Goal: Complete application form

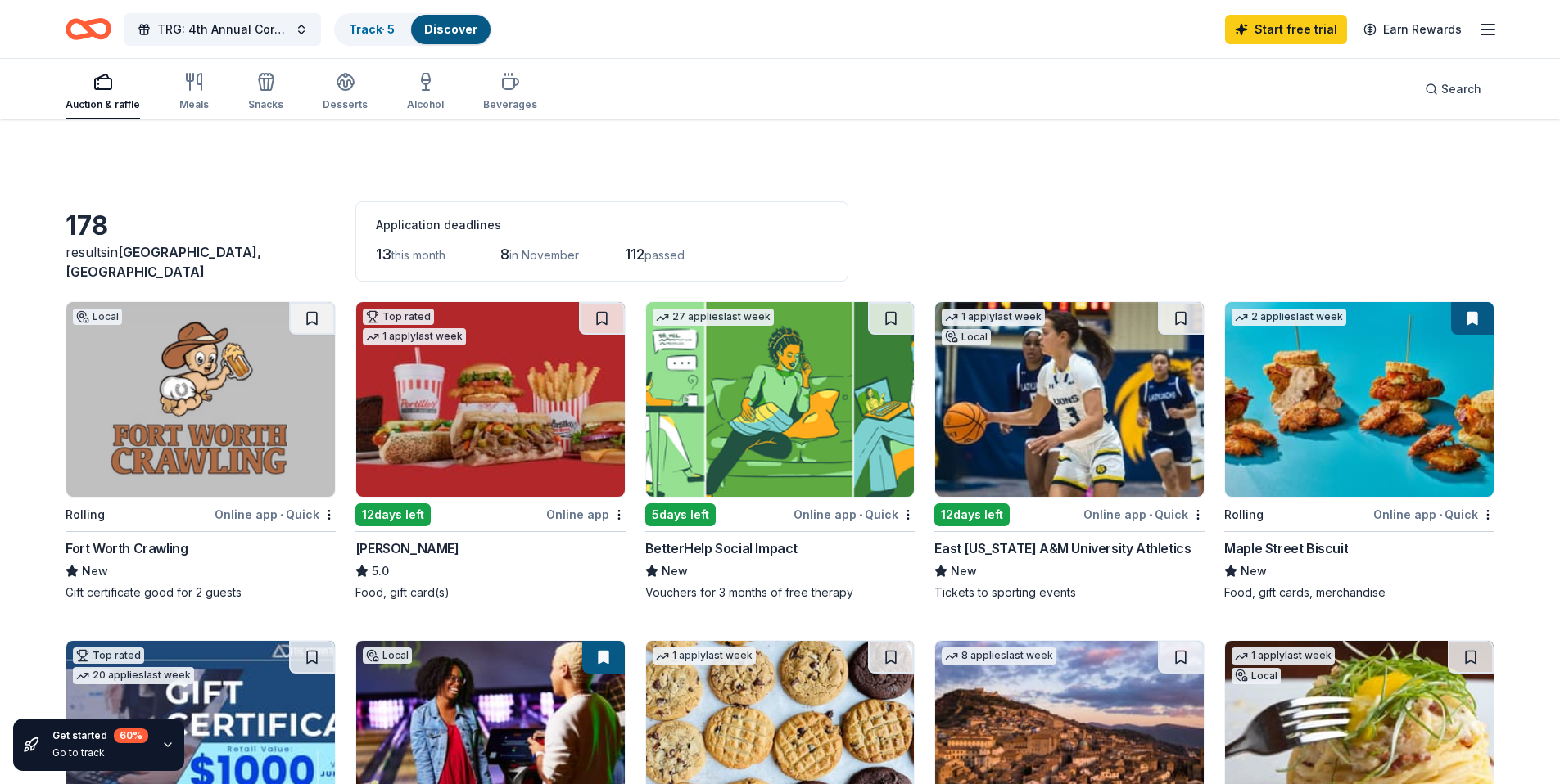
scroll to position [379, 0]
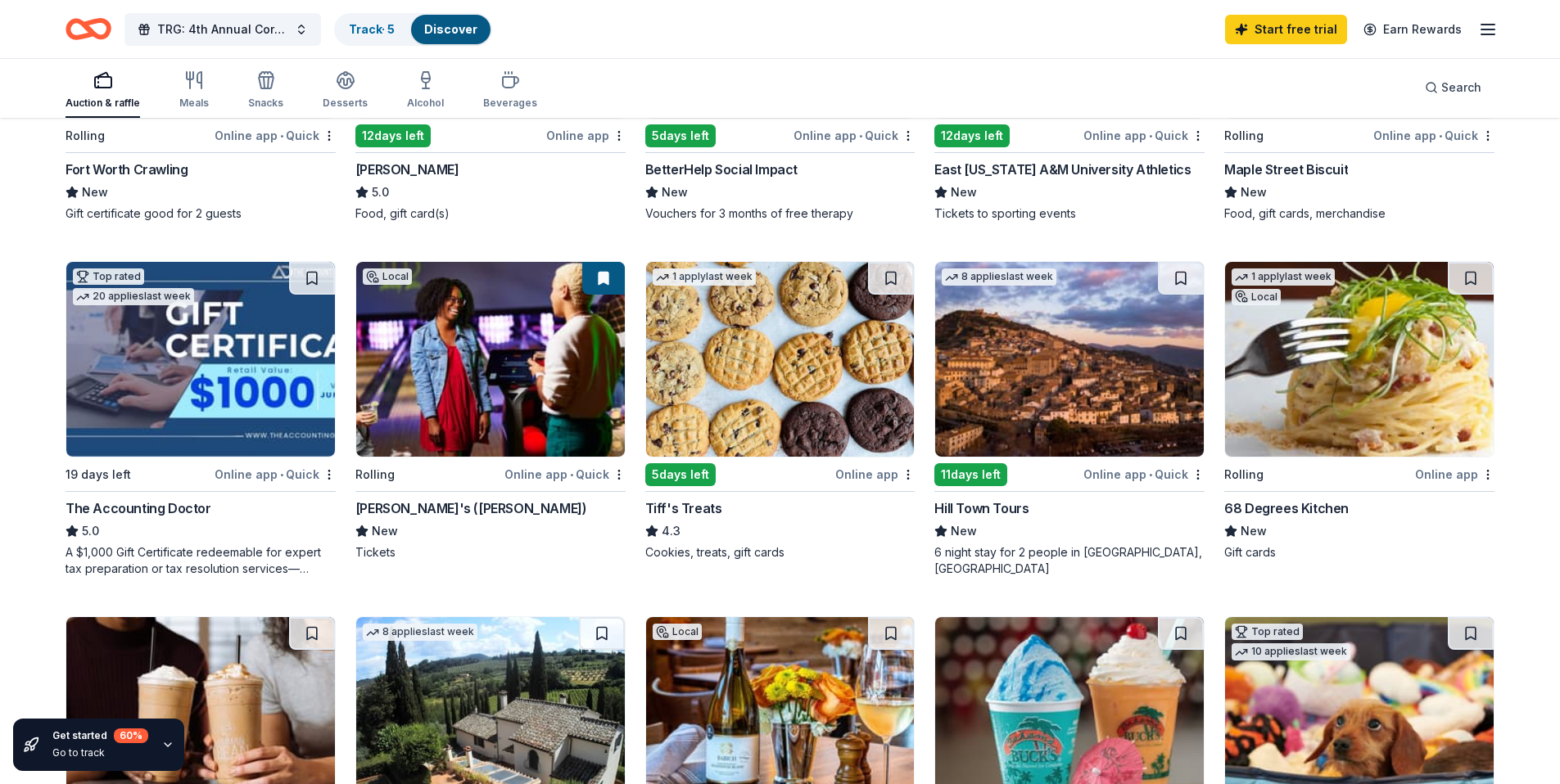
click at [763, 364] on img at bounding box center [780, 359] width 269 height 195
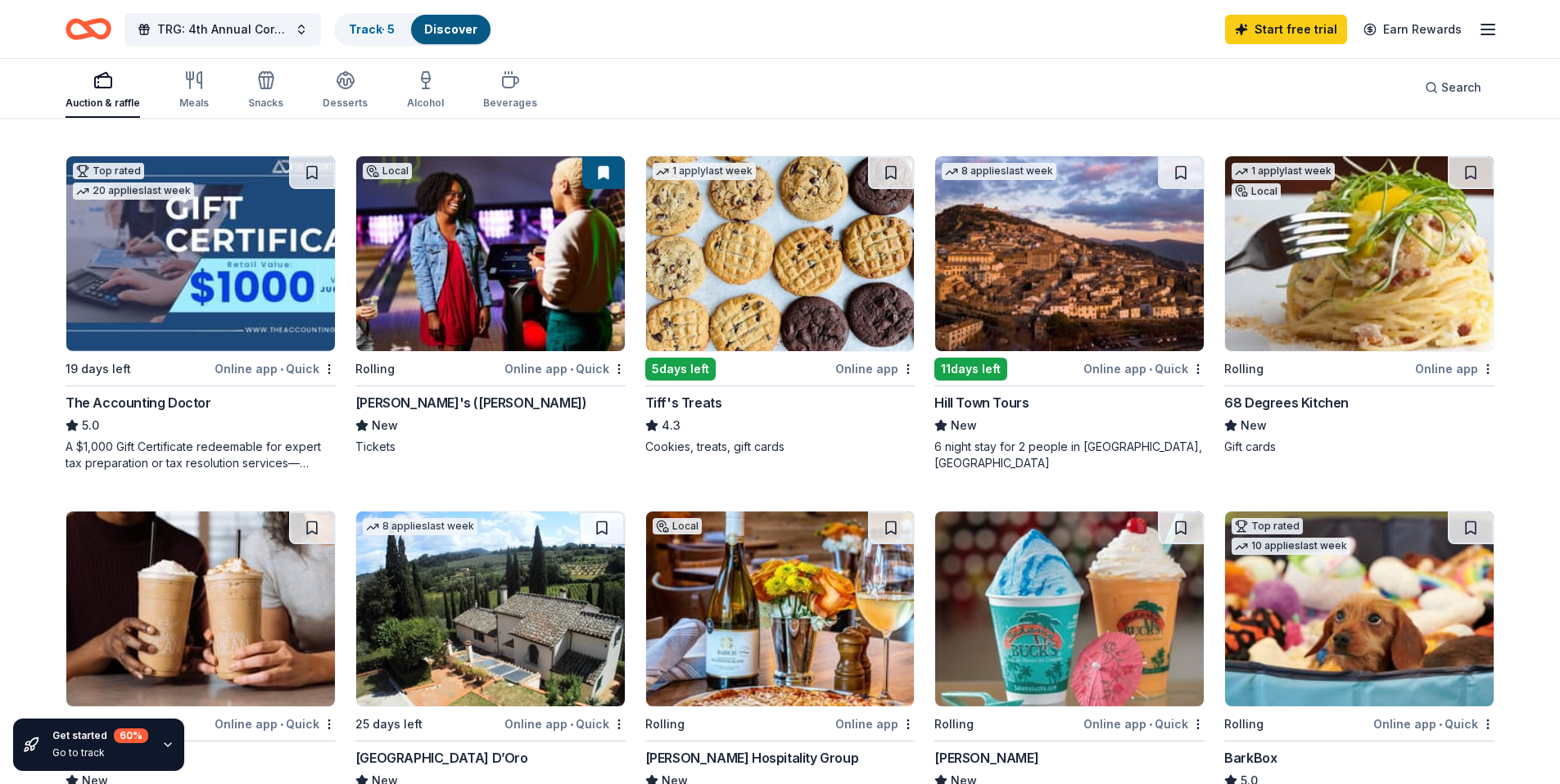
scroll to position [506, 0]
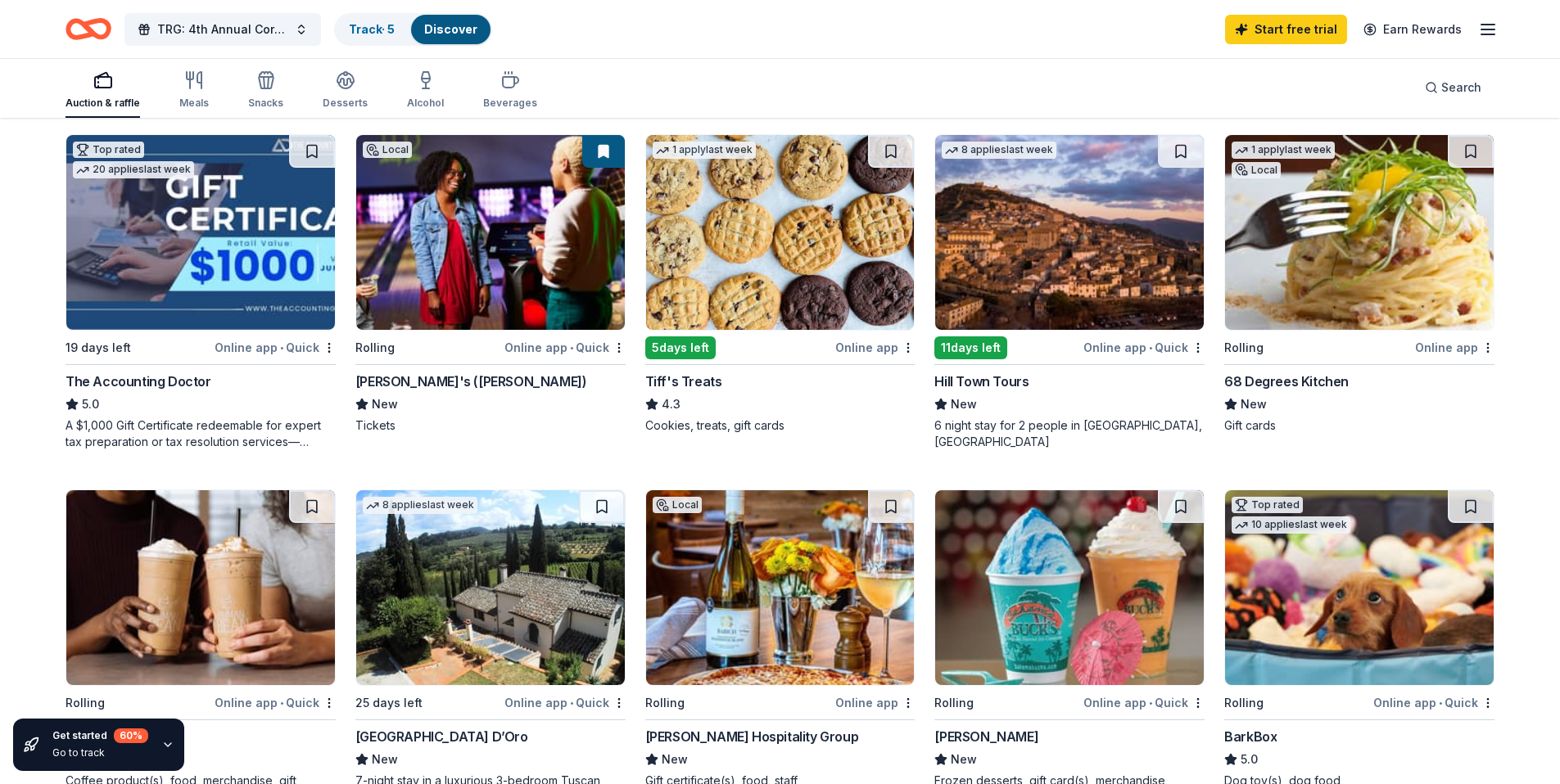
click at [1361, 236] on img at bounding box center [1359, 232] width 269 height 195
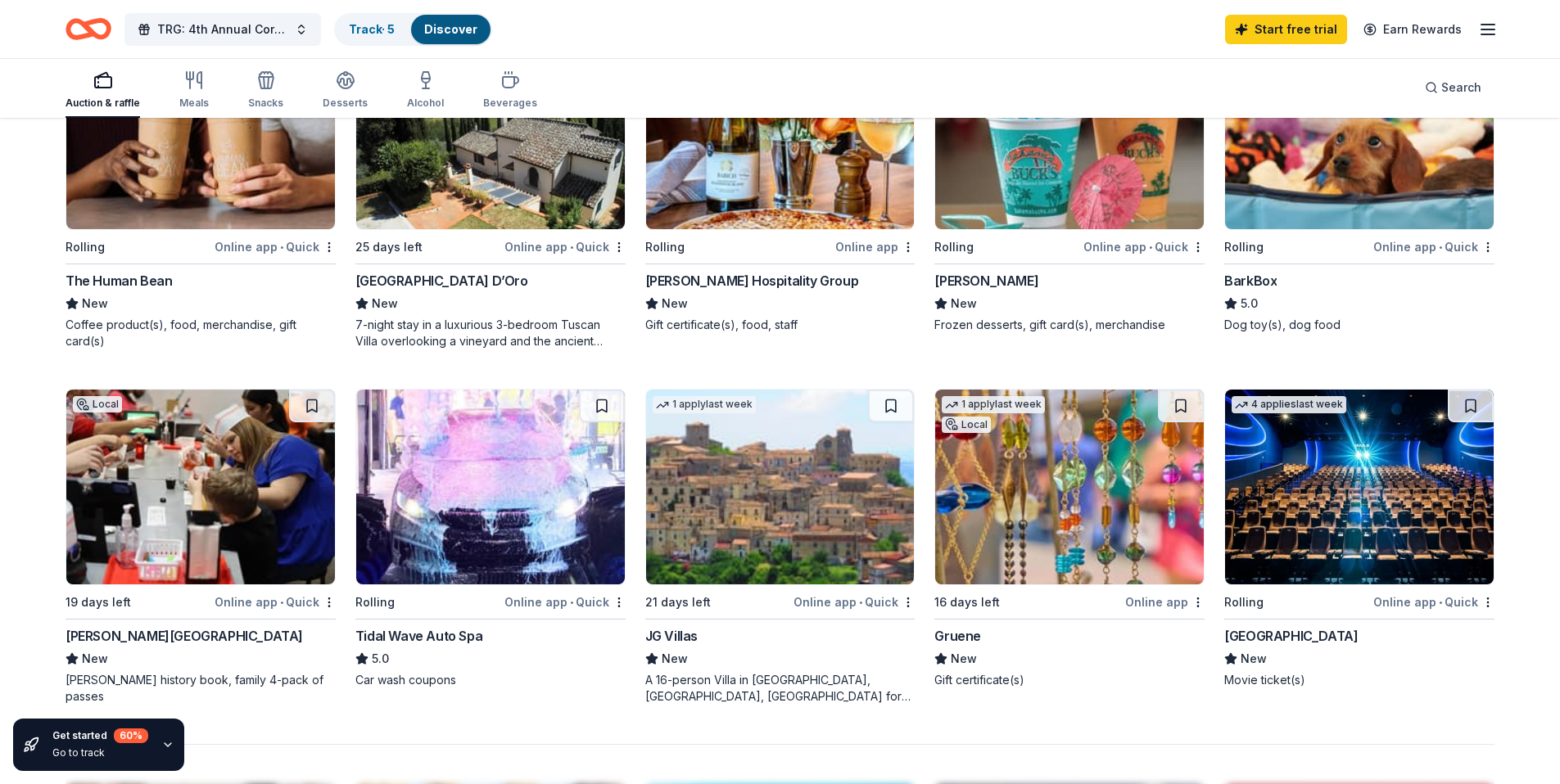
scroll to position [973, 0]
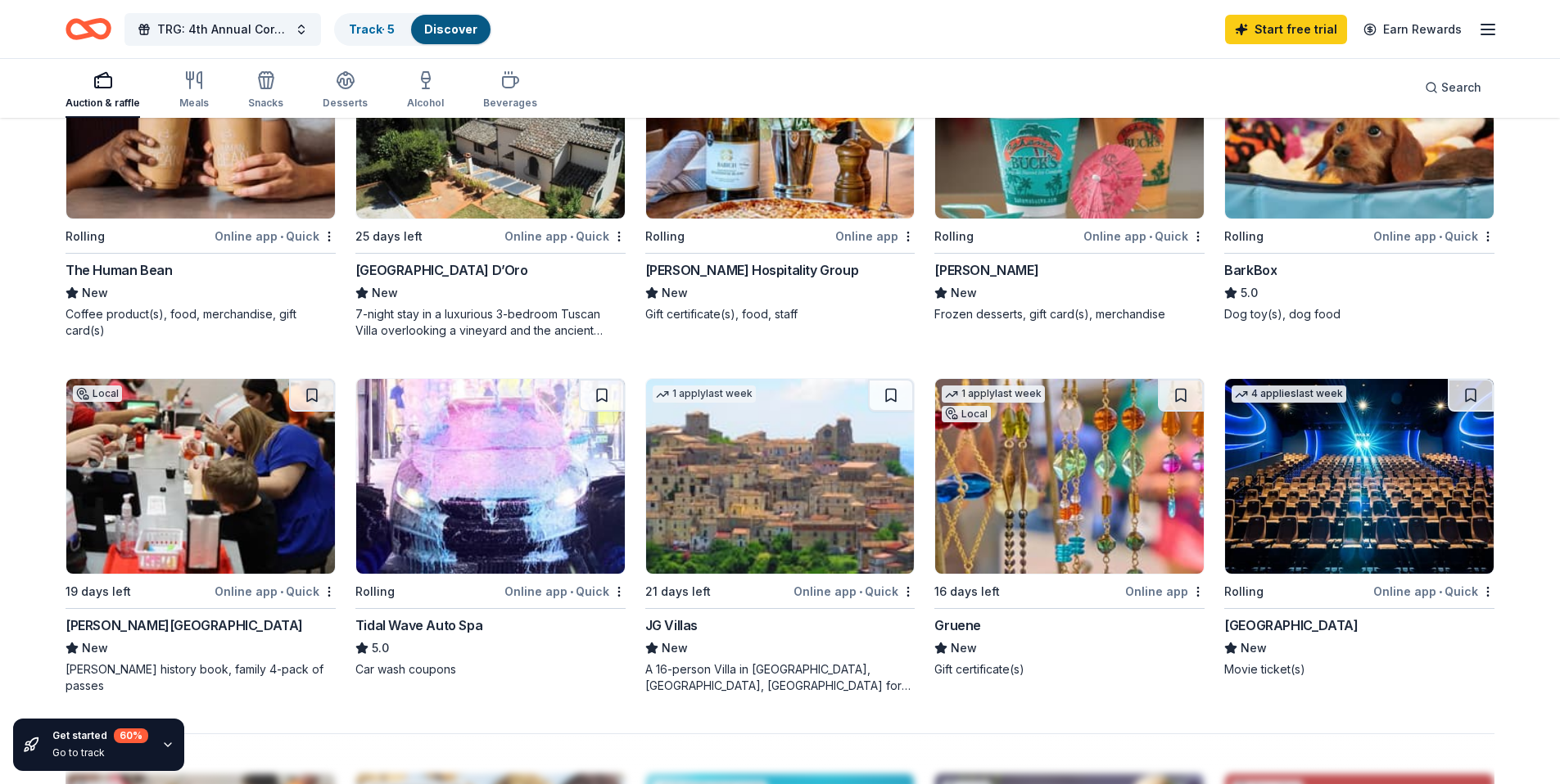
click at [1046, 180] on img at bounding box center [1069, 122] width 269 height 195
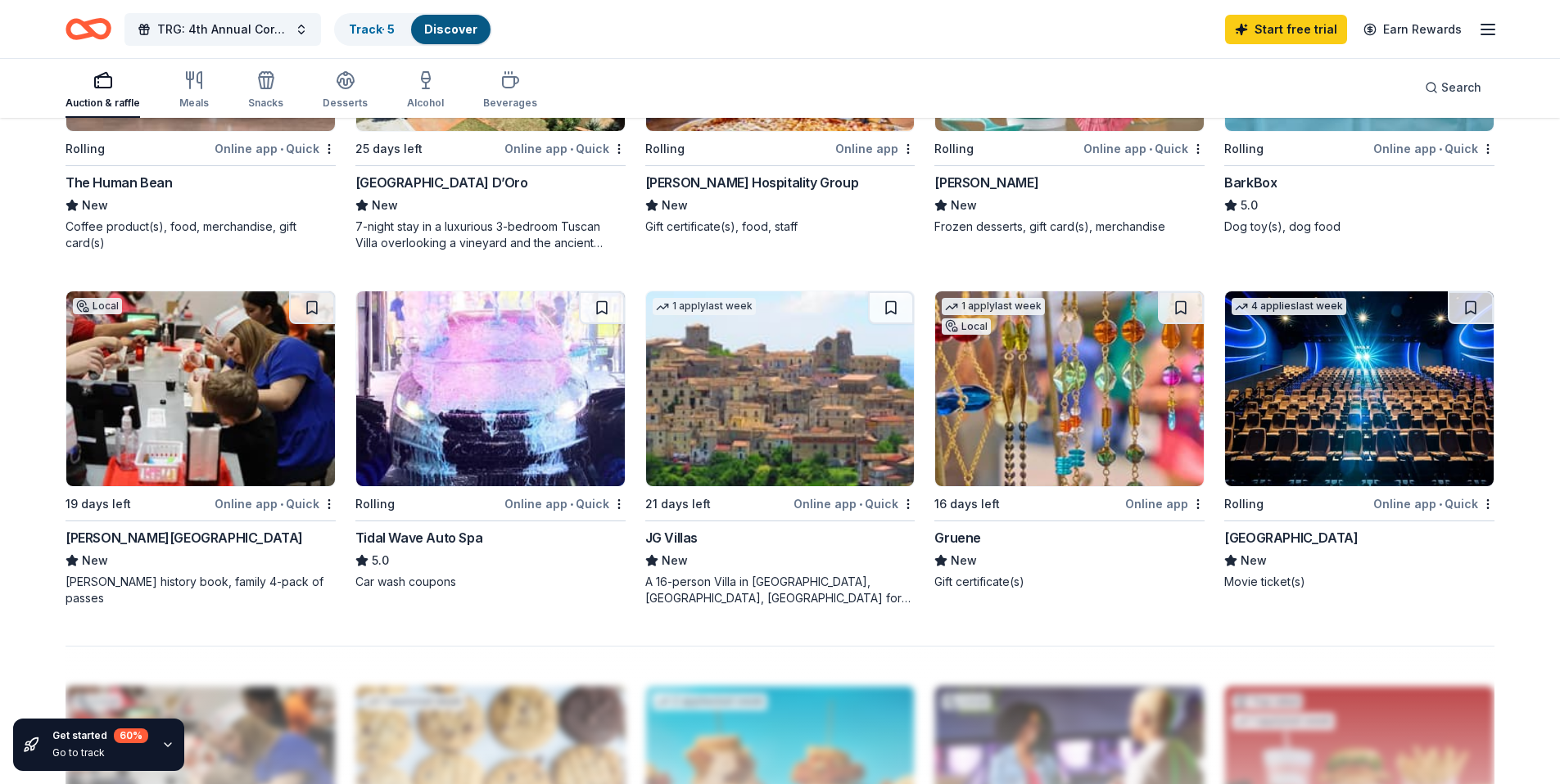
scroll to position [977, 0]
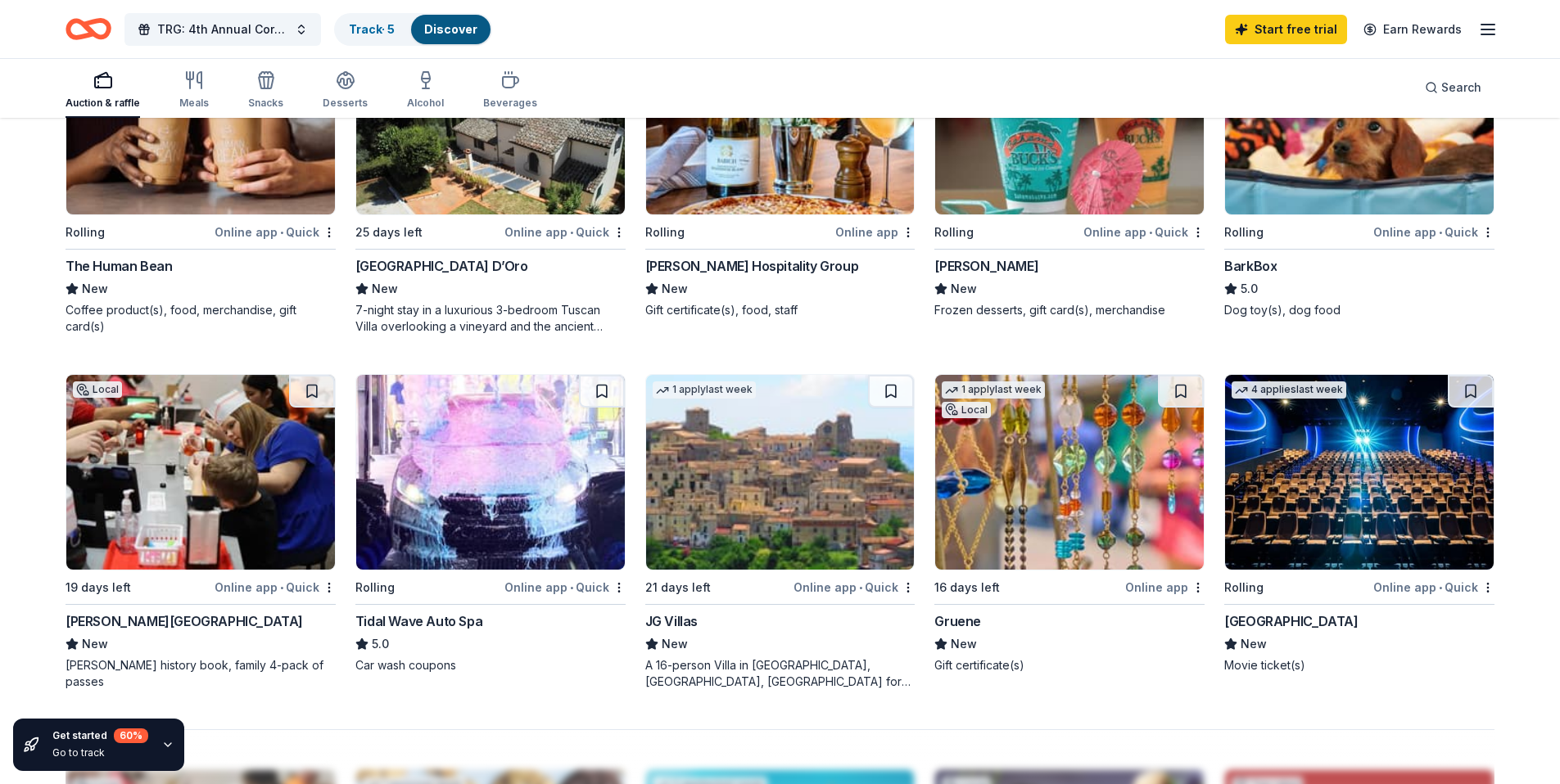
click at [1343, 470] on img at bounding box center [1359, 473] width 269 height 195
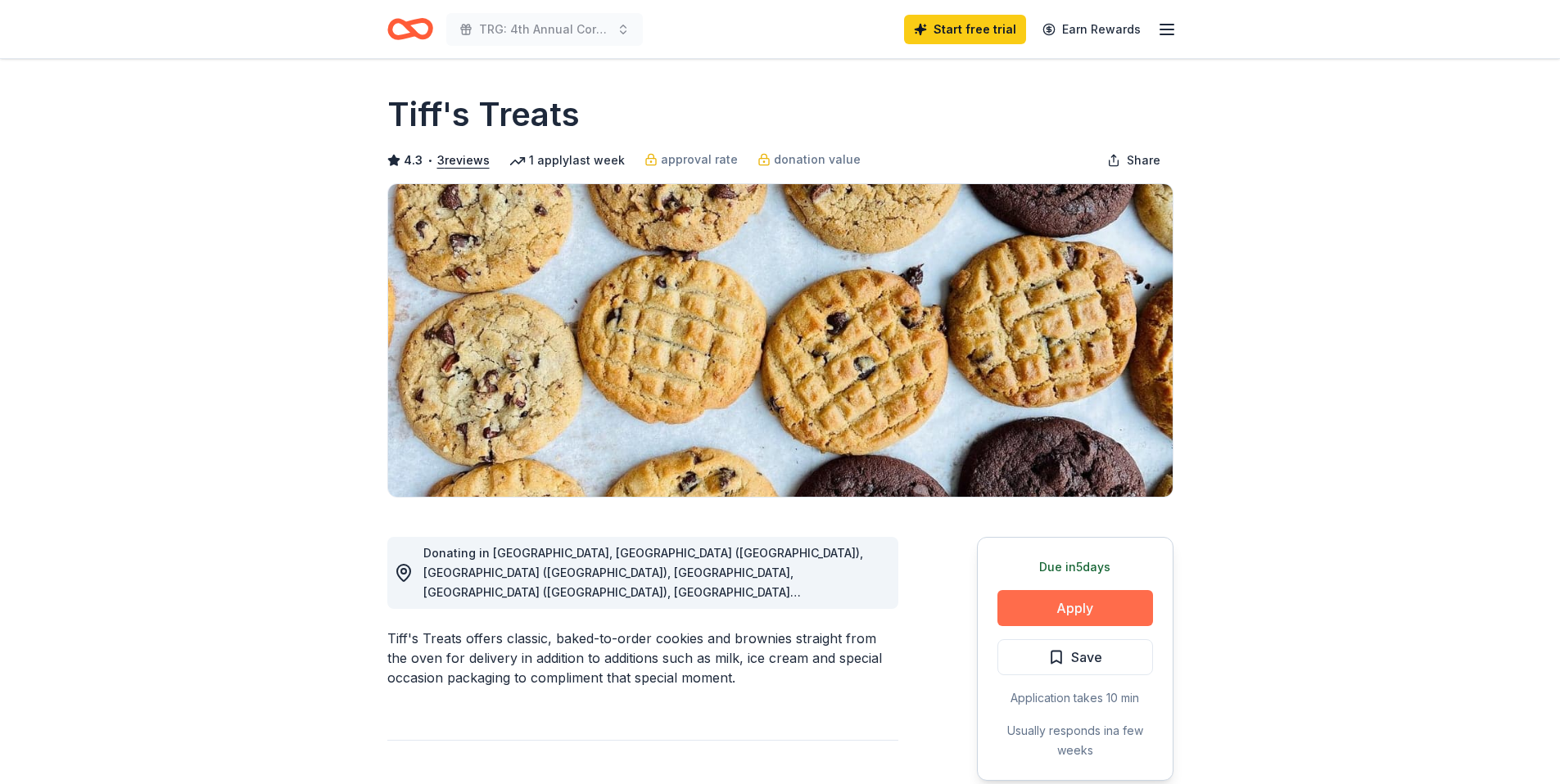
click at [1080, 604] on button "Apply" at bounding box center [1075, 608] width 155 height 36
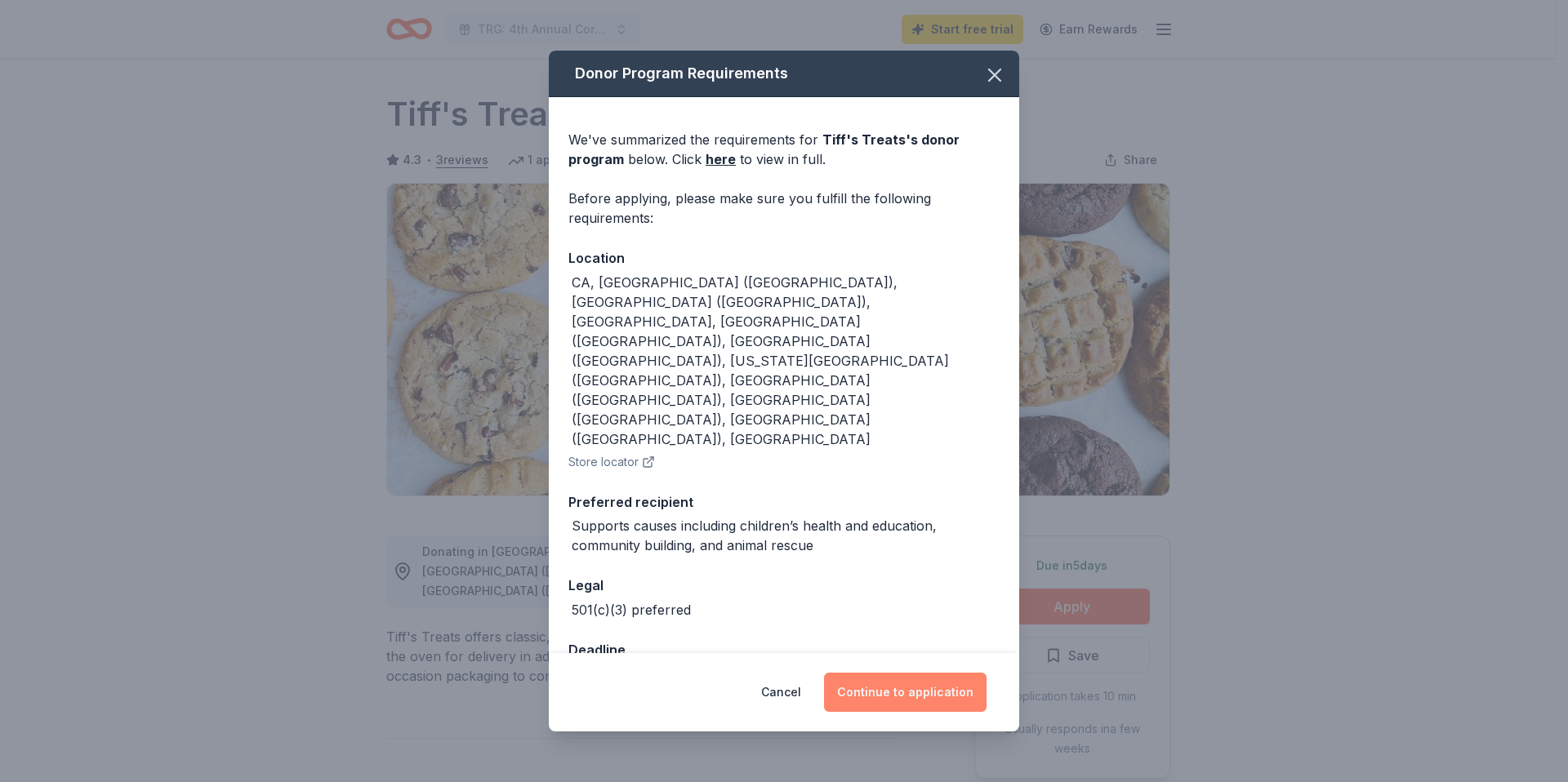
click at [907, 673] on button "Continue to application" at bounding box center [904, 692] width 162 height 39
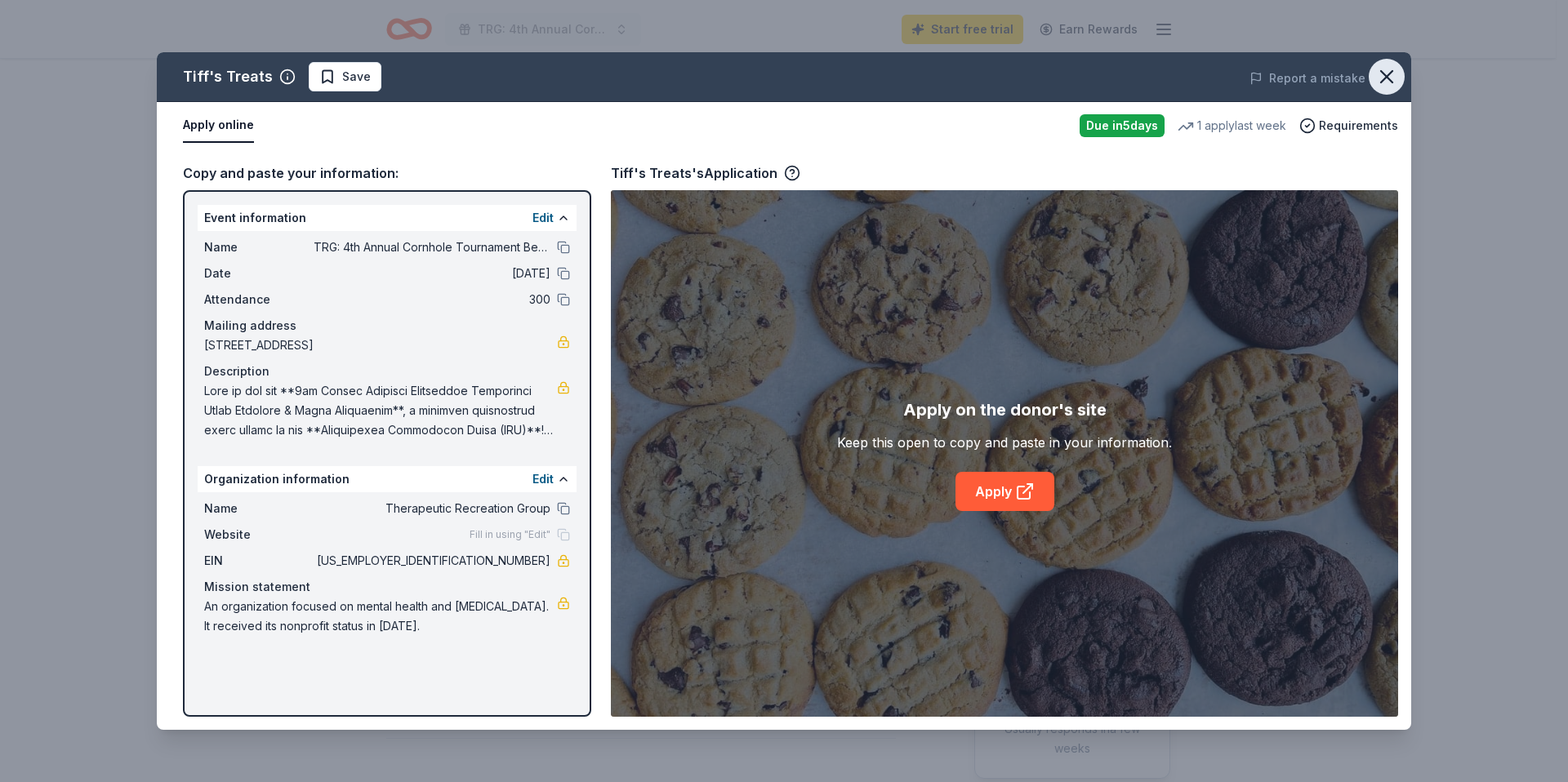
click at [1386, 77] on icon "button" at bounding box center [1386, 77] width 11 height 11
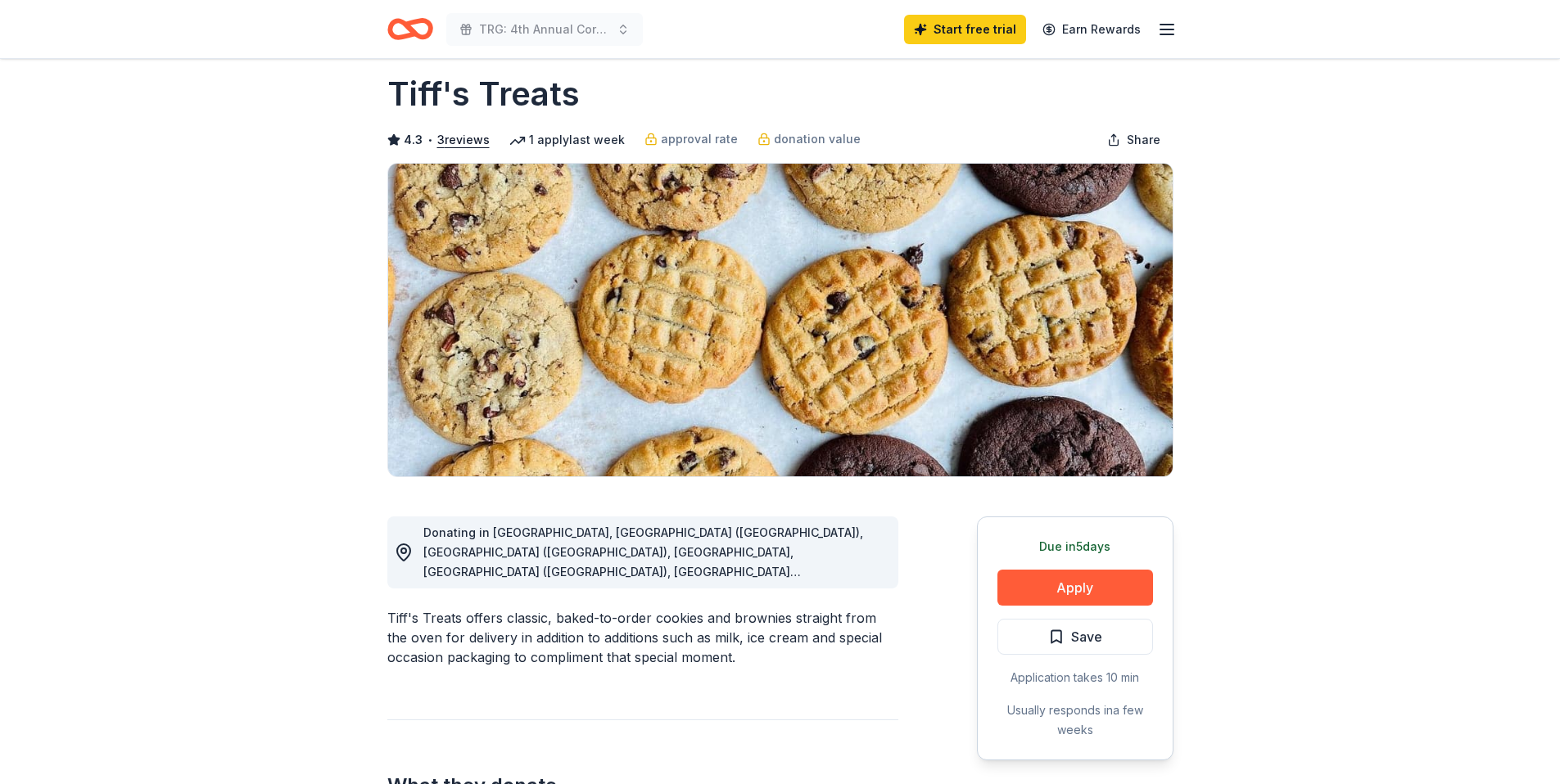
scroll to position [42, 0]
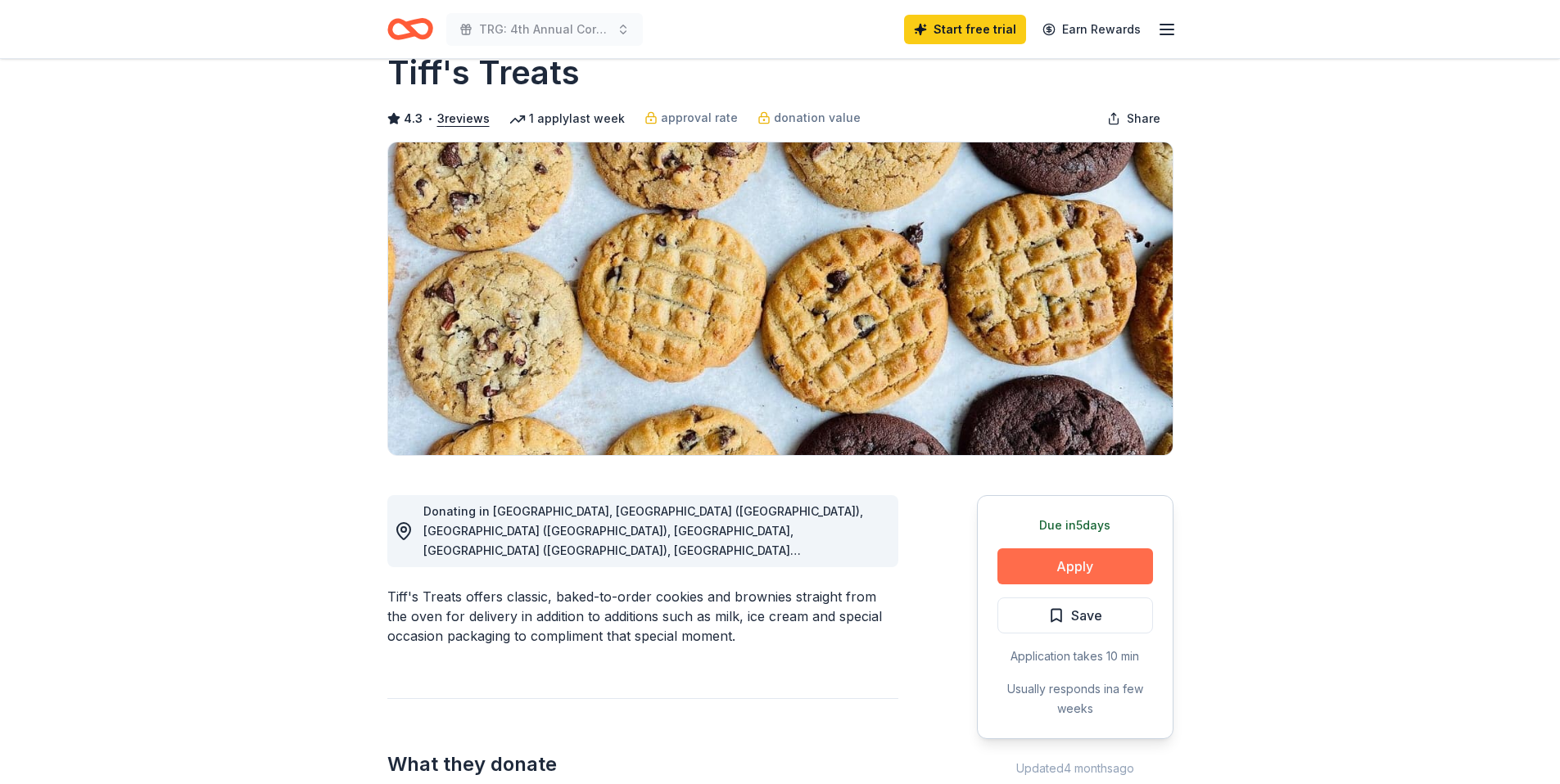
click at [1081, 565] on button "Apply" at bounding box center [1075, 567] width 155 height 36
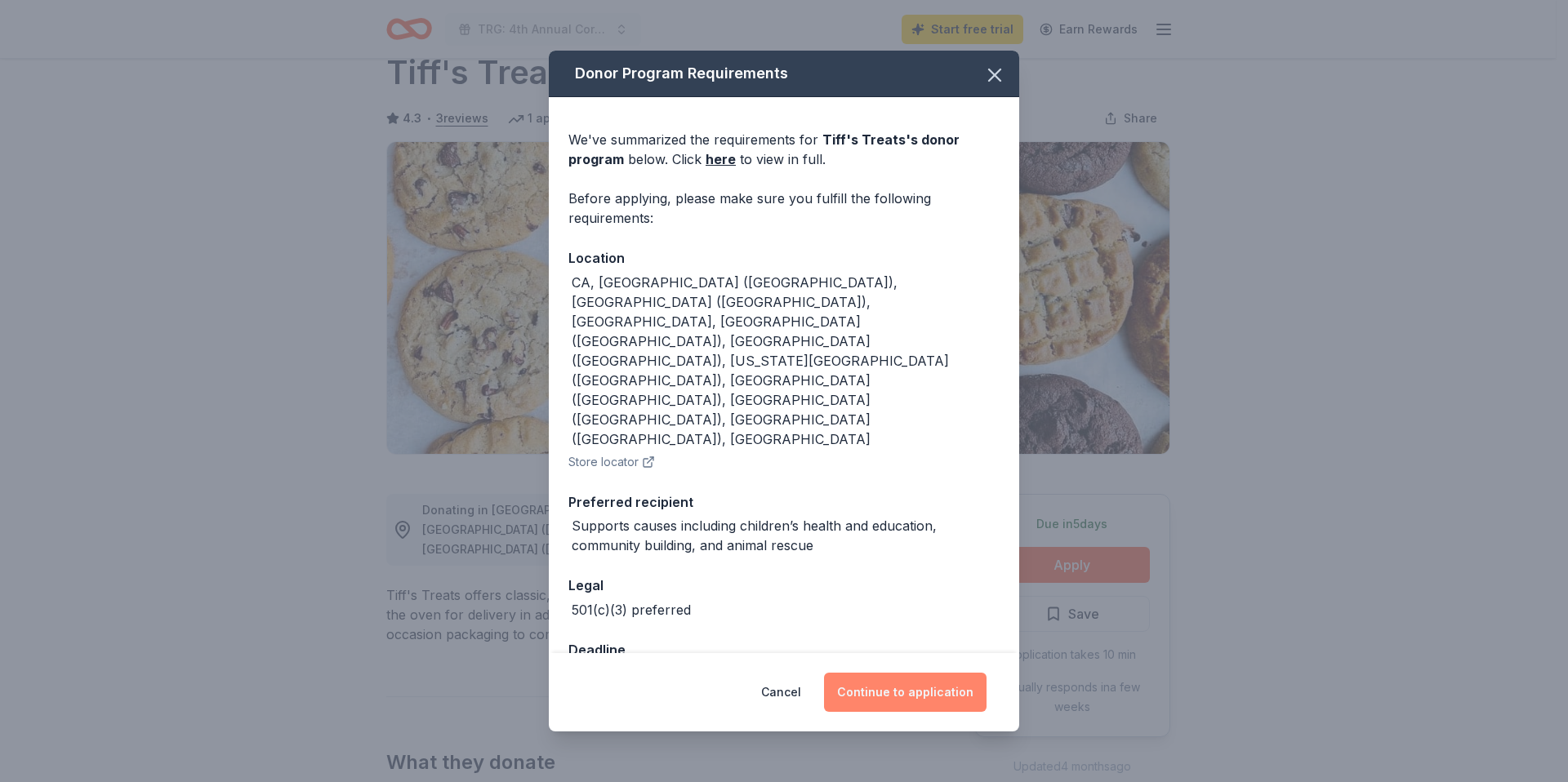
click at [926, 673] on button "Continue to application" at bounding box center [904, 692] width 162 height 39
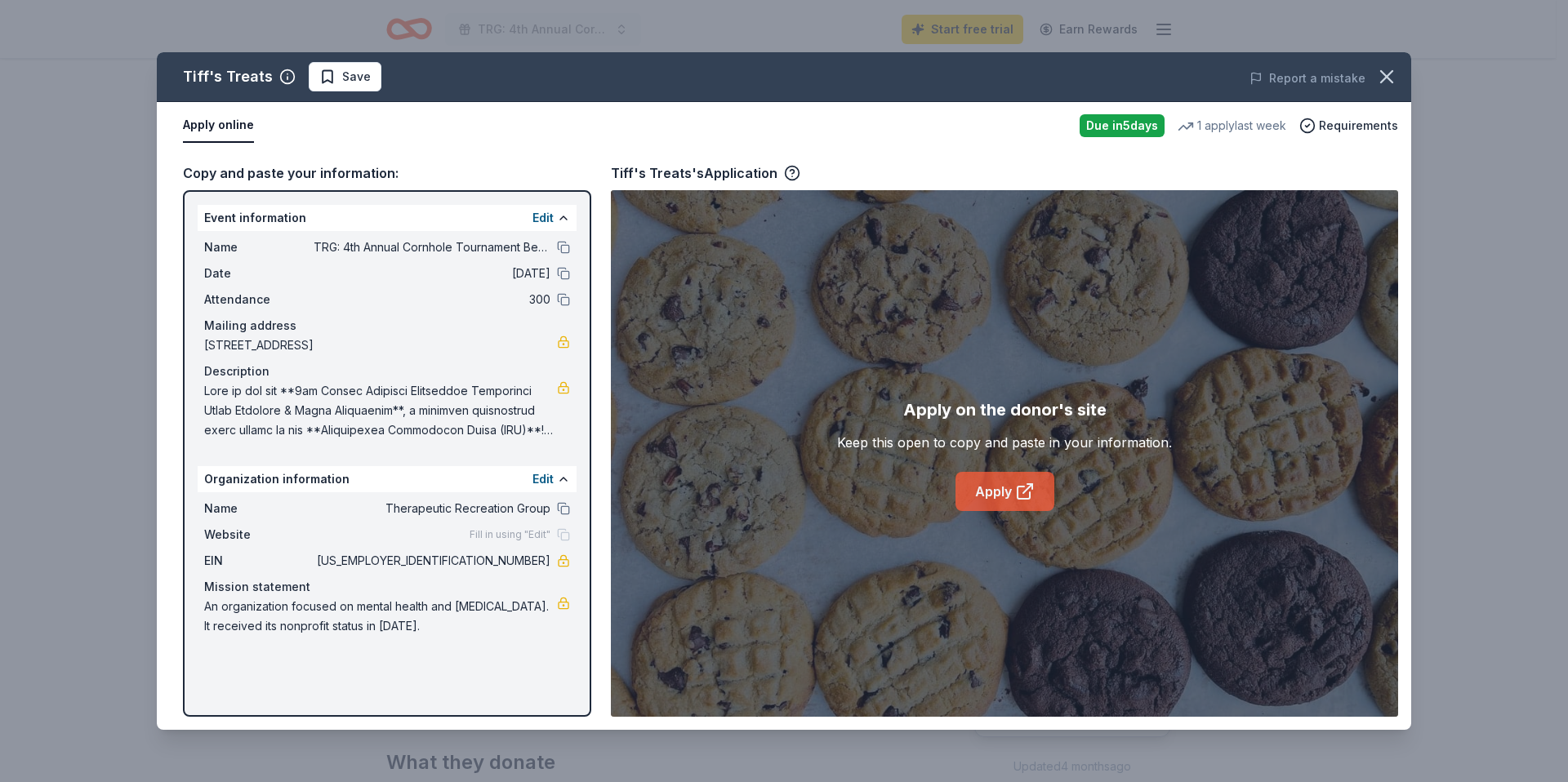
click at [998, 485] on link "Apply" at bounding box center [1005, 491] width 99 height 39
click at [1392, 69] on icon "button" at bounding box center [1386, 77] width 23 height 23
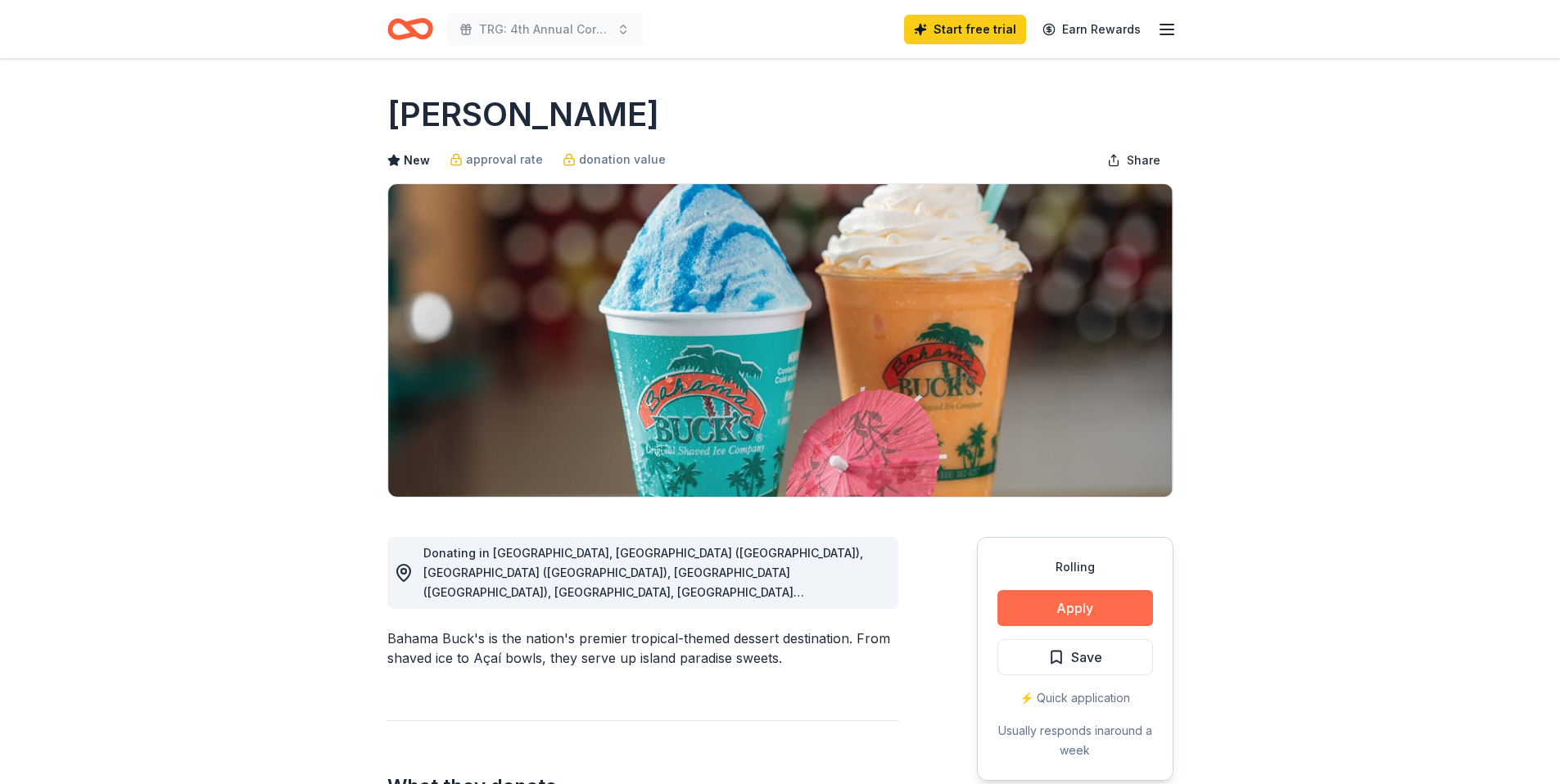
click at [1068, 605] on button "Apply" at bounding box center [1075, 608] width 155 height 36
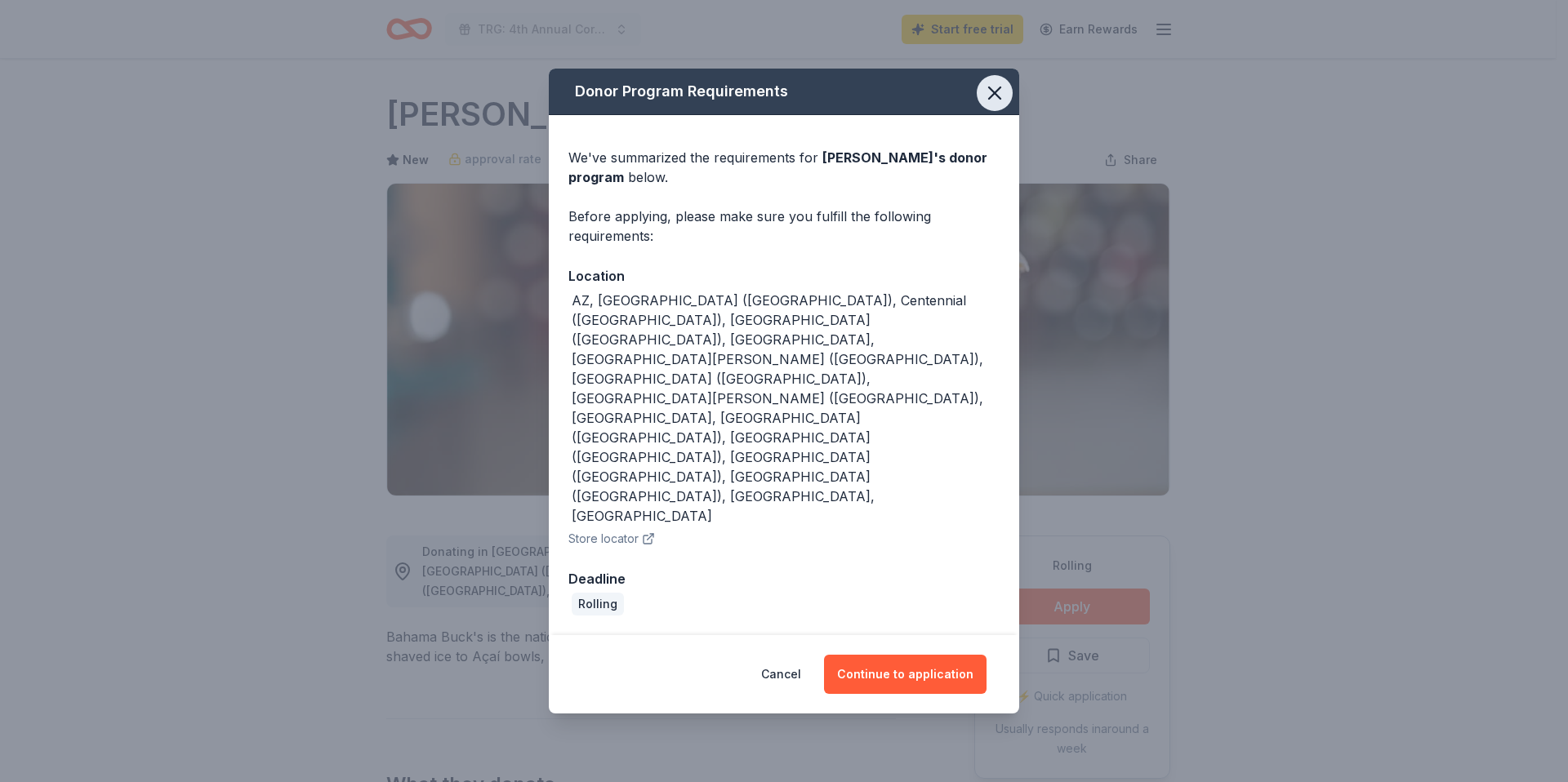
click at [994, 99] on icon "button" at bounding box center [994, 93] width 11 height 11
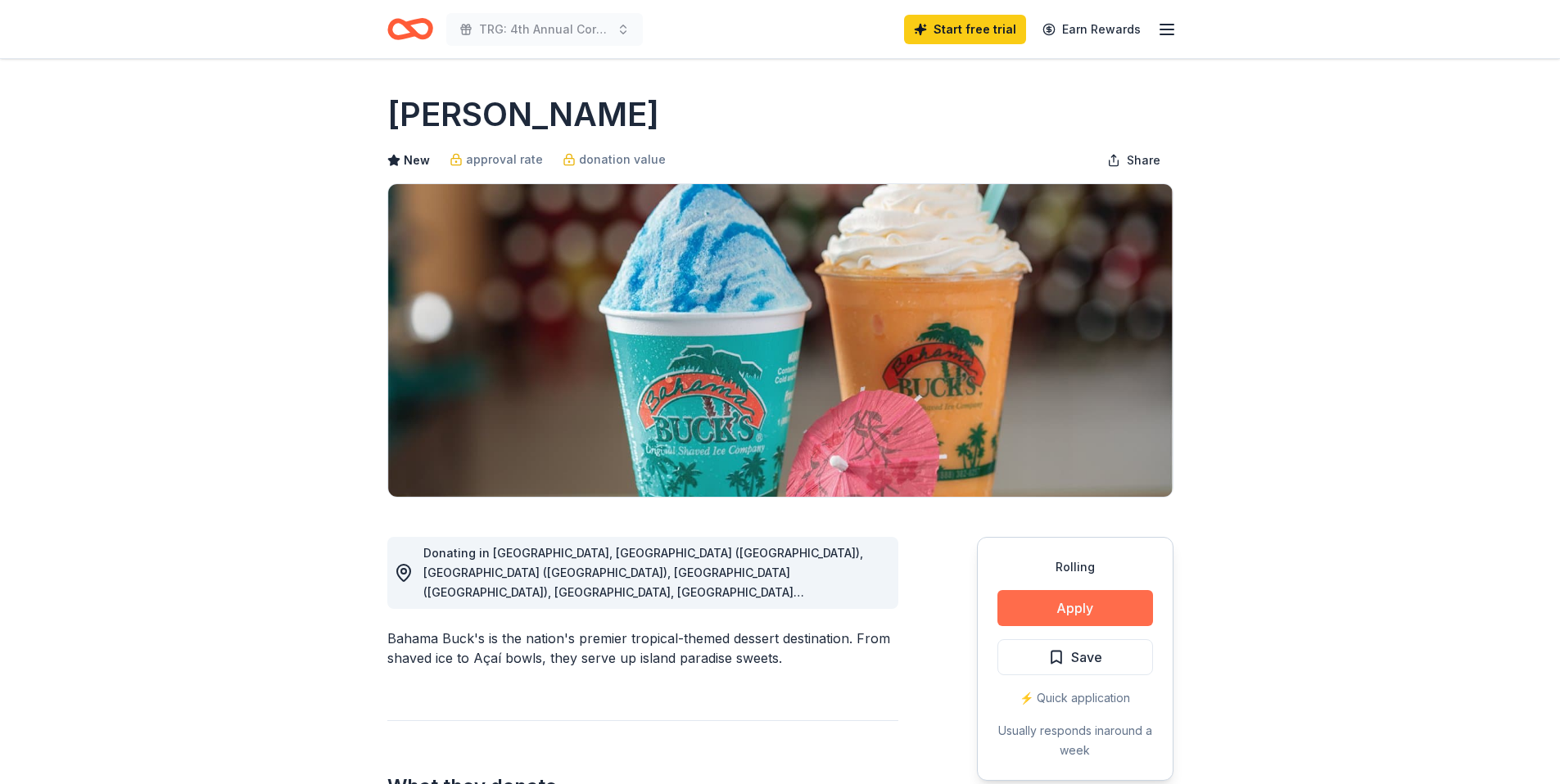
click at [1066, 621] on button "Apply" at bounding box center [1075, 608] width 155 height 36
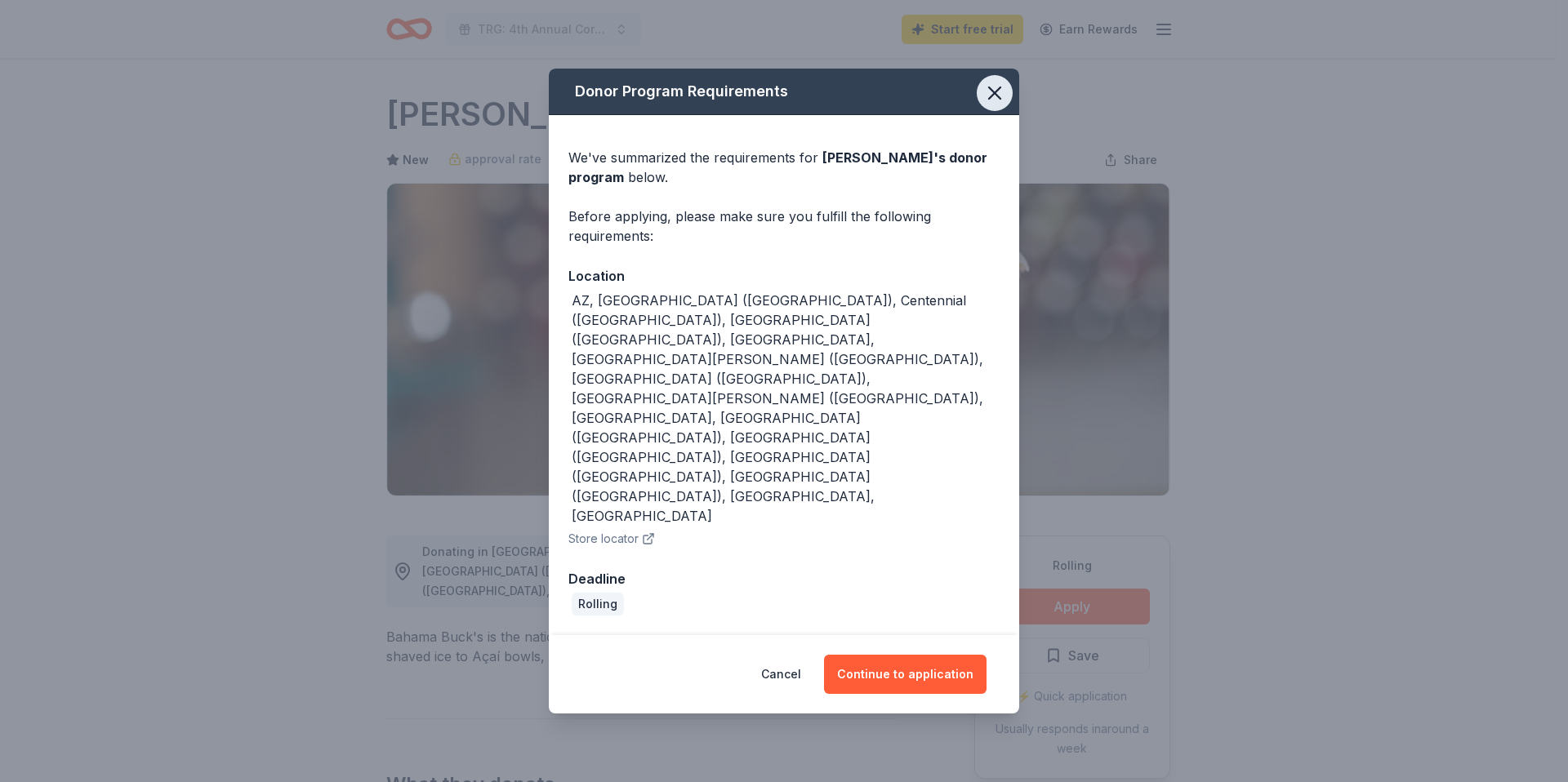
click at [995, 99] on icon "button" at bounding box center [994, 93] width 11 height 11
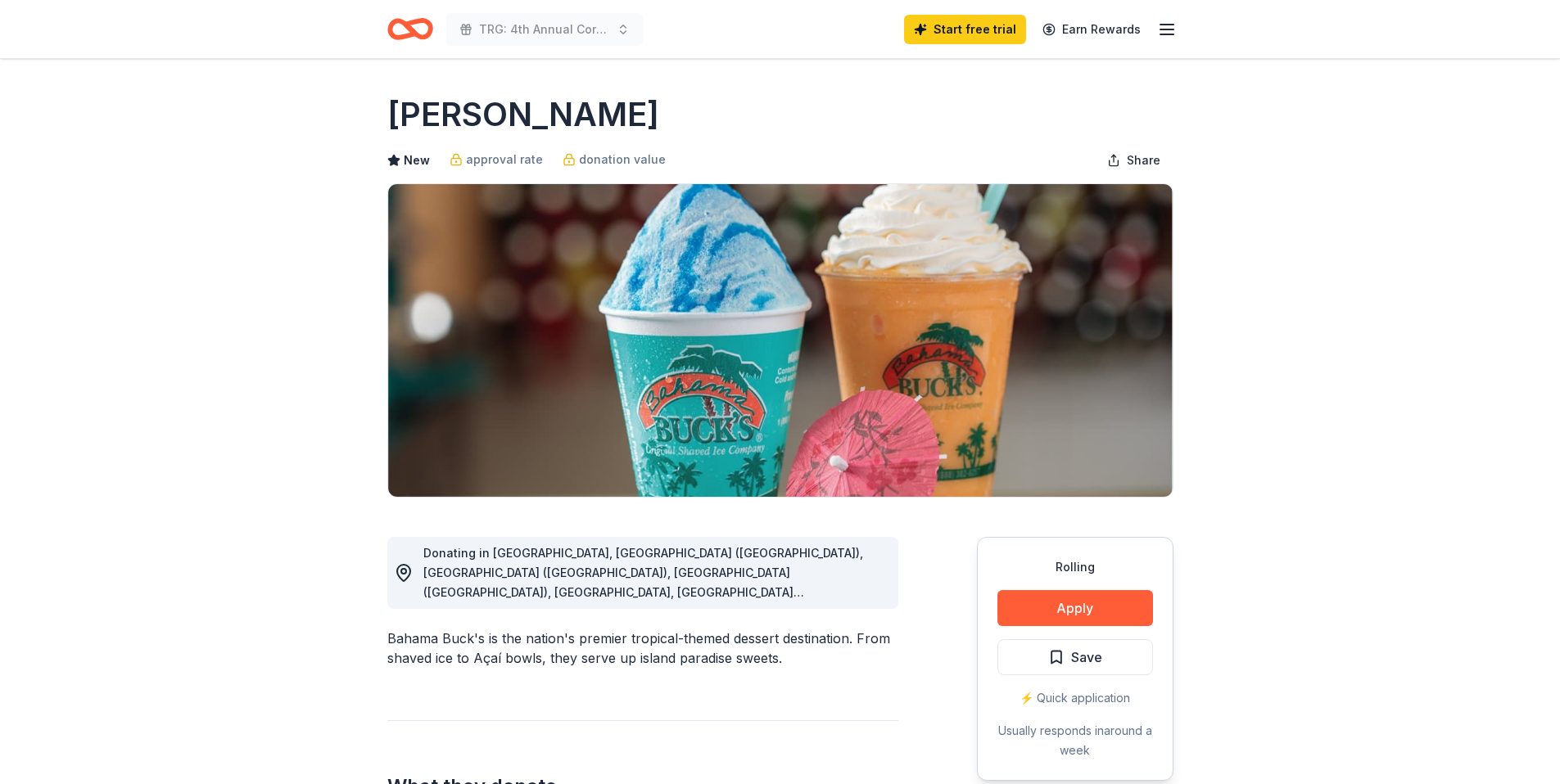
click at [1069, 699] on div "⚡️ Quick application" at bounding box center [1075, 698] width 155 height 20
click at [1072, 616] on button "Apply" at bounding box center [1075, 608] width 155 height 36
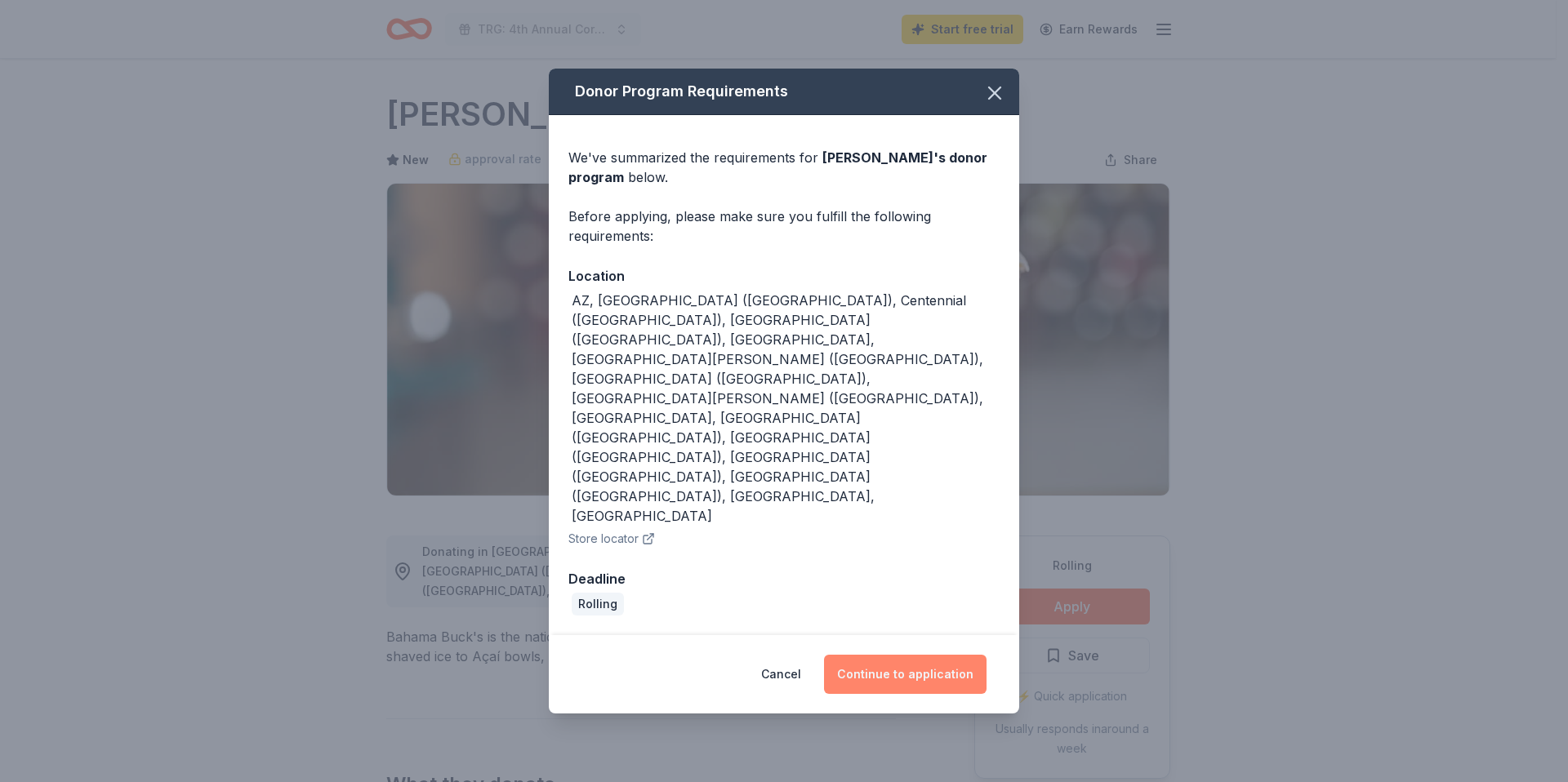
click at [878, 655] on button "Continue to application" at bounding box center [904, 675] width 162 height 39
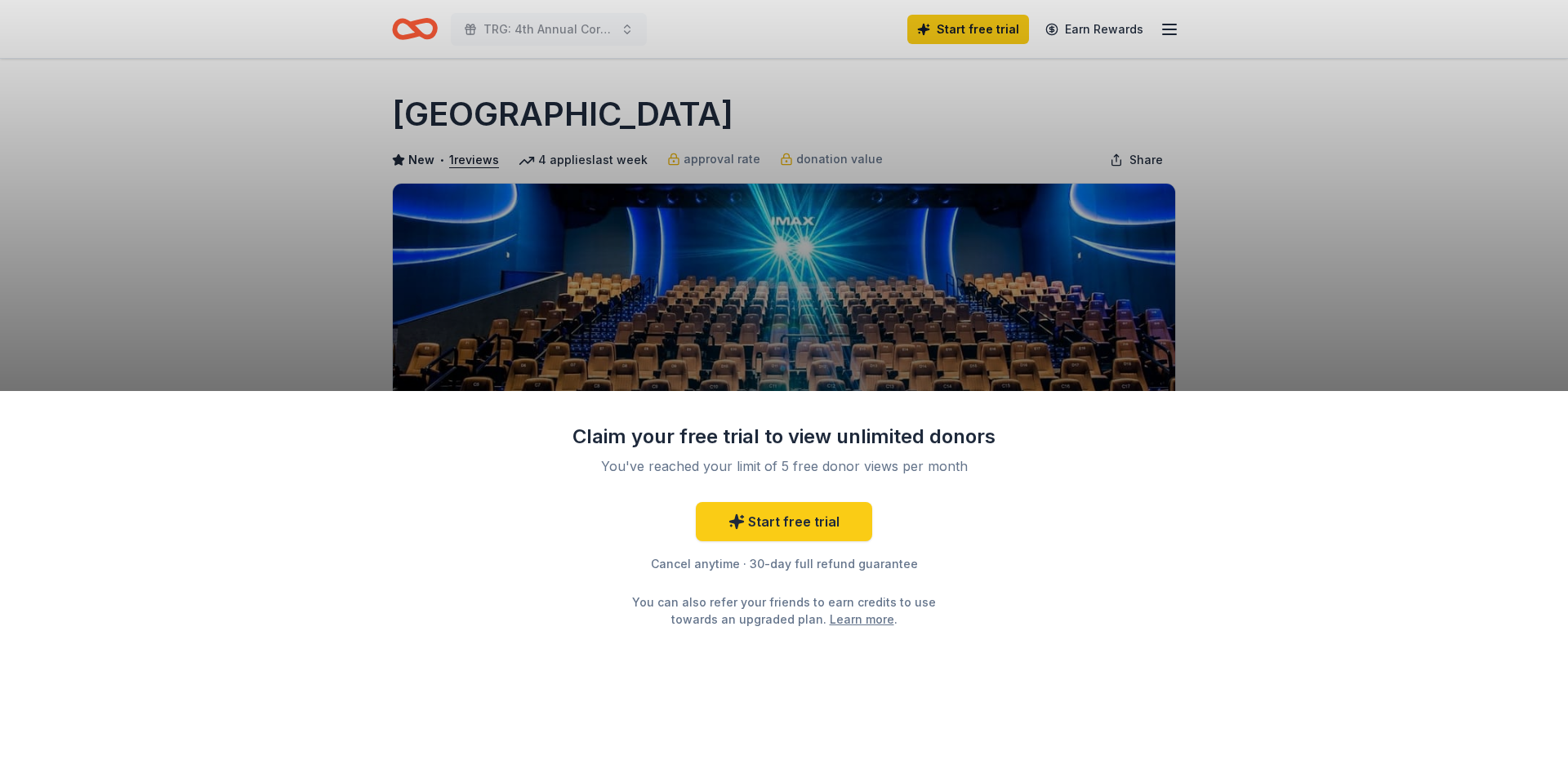
drag, startPoint x: 396, startPoint y: 112, endPoint x: 515, endPoint y: 119, distance: 119.2
click at [515, 119] on div "Claim your free trial to view unlimited donors You've reached your limit of 5 f…" at bounding box center [784, 391] width 1568 height 782
